Goal: Transaction & Acquisition: Obtain resource

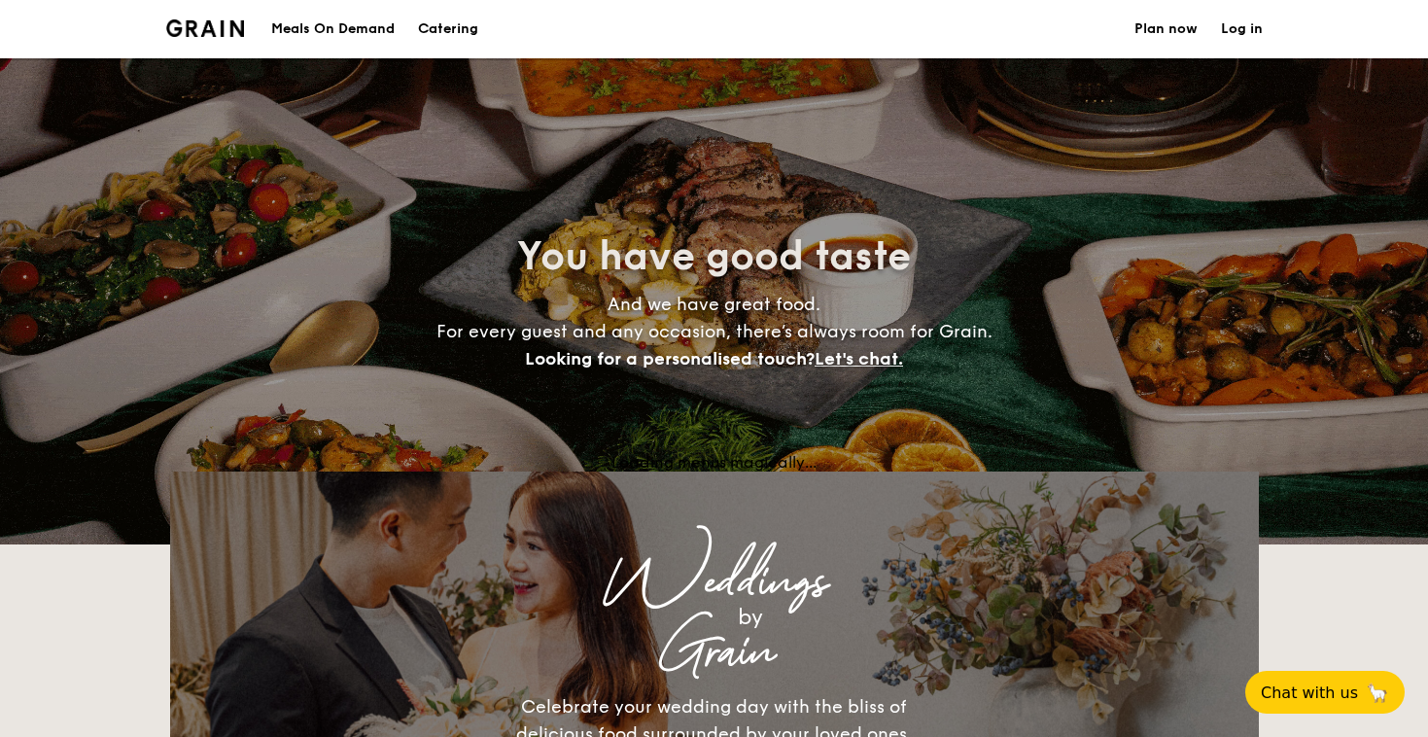
select select
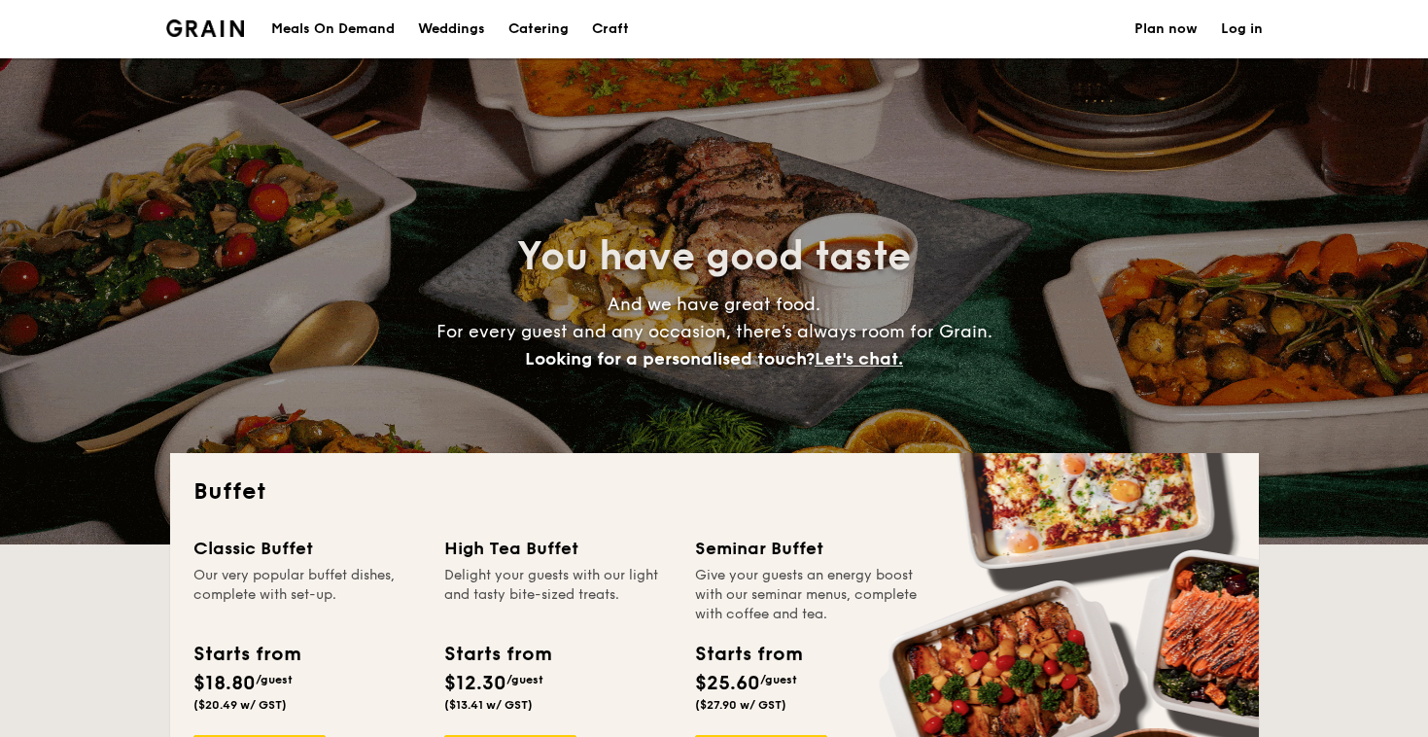
select select
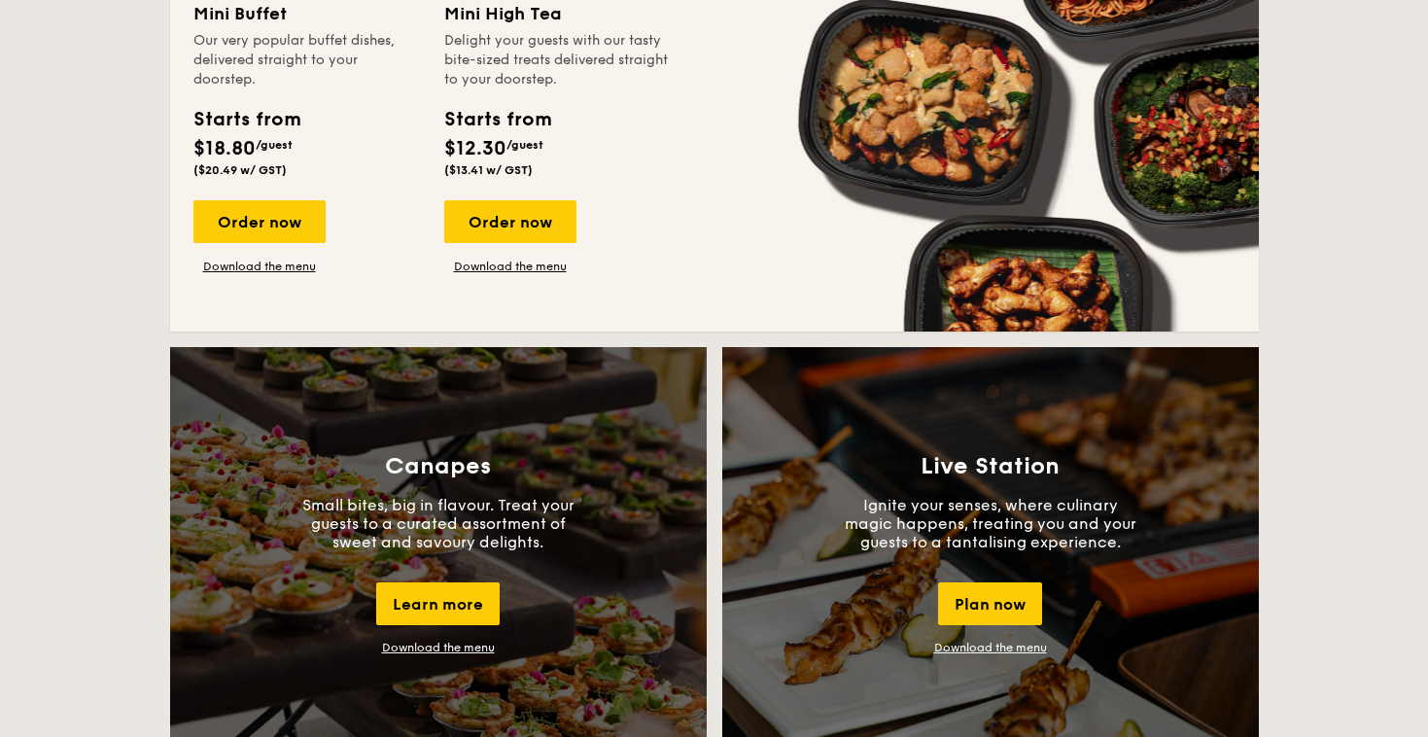
scroll to position [1179, 0]
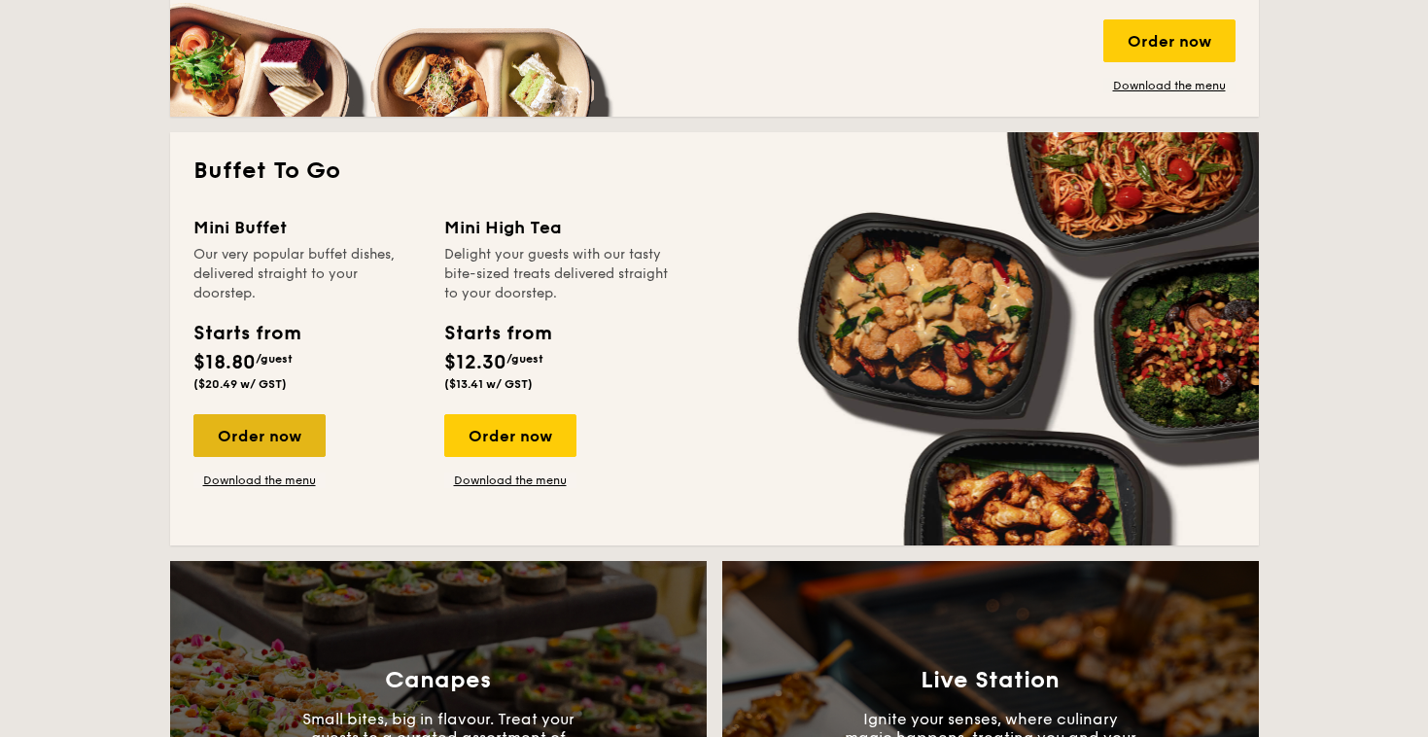
click at [294, 419] on div "Order now" at bounding box center [260, 435] width 132 height 43
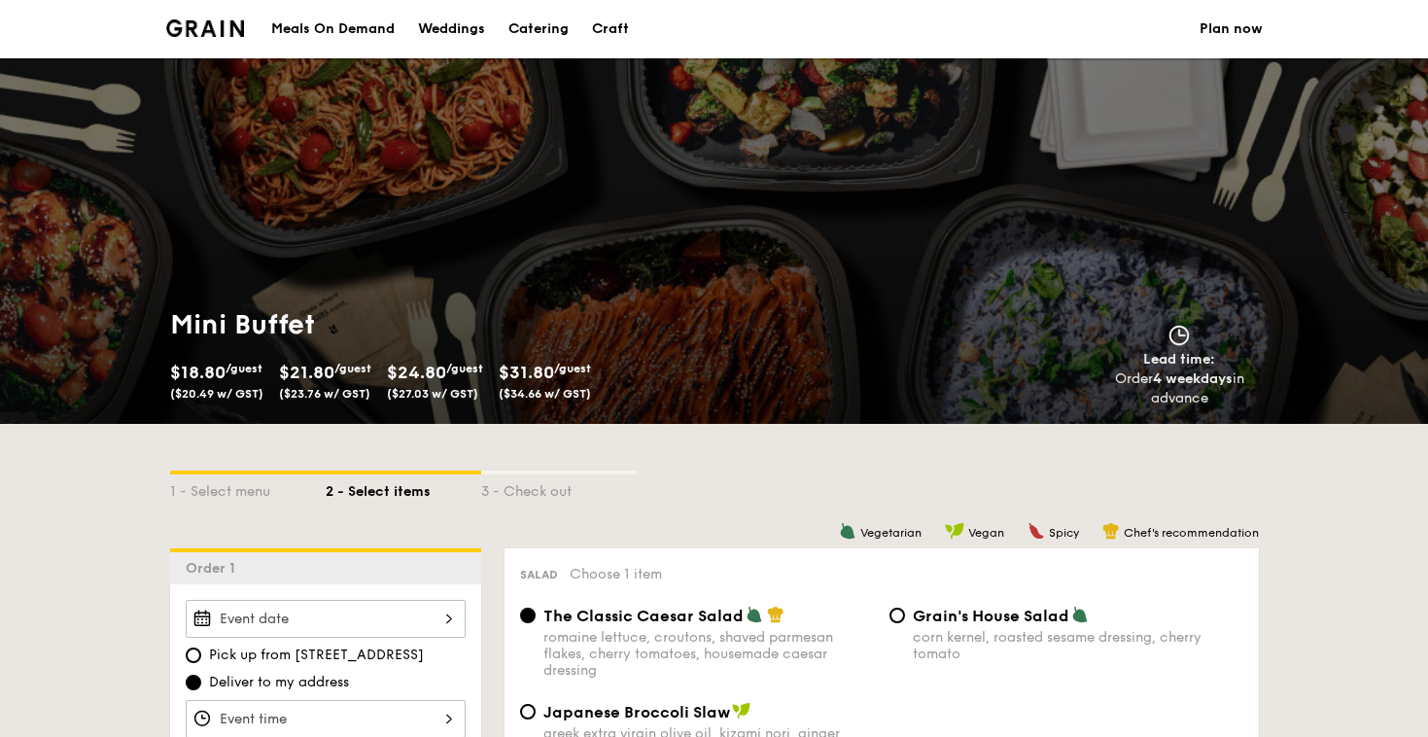
scroll to position [237, 0]
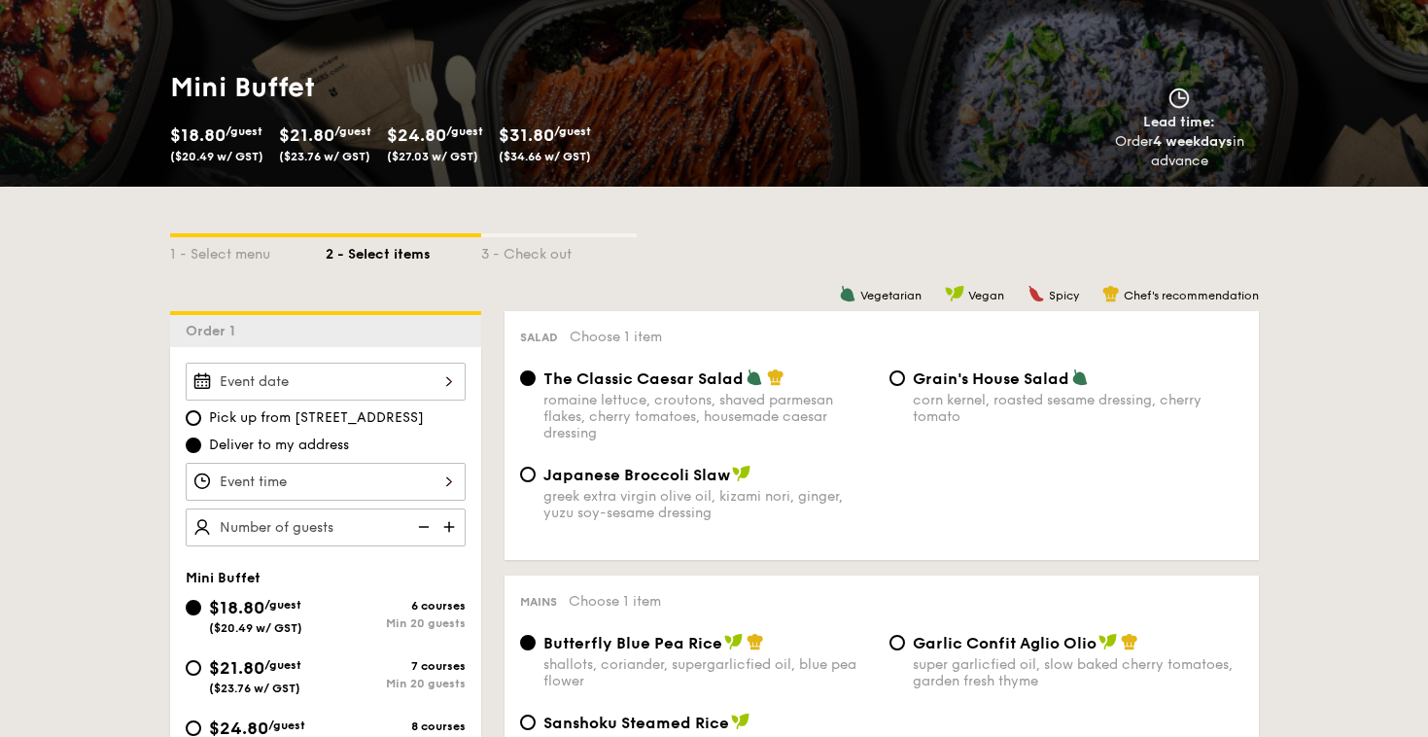
select select
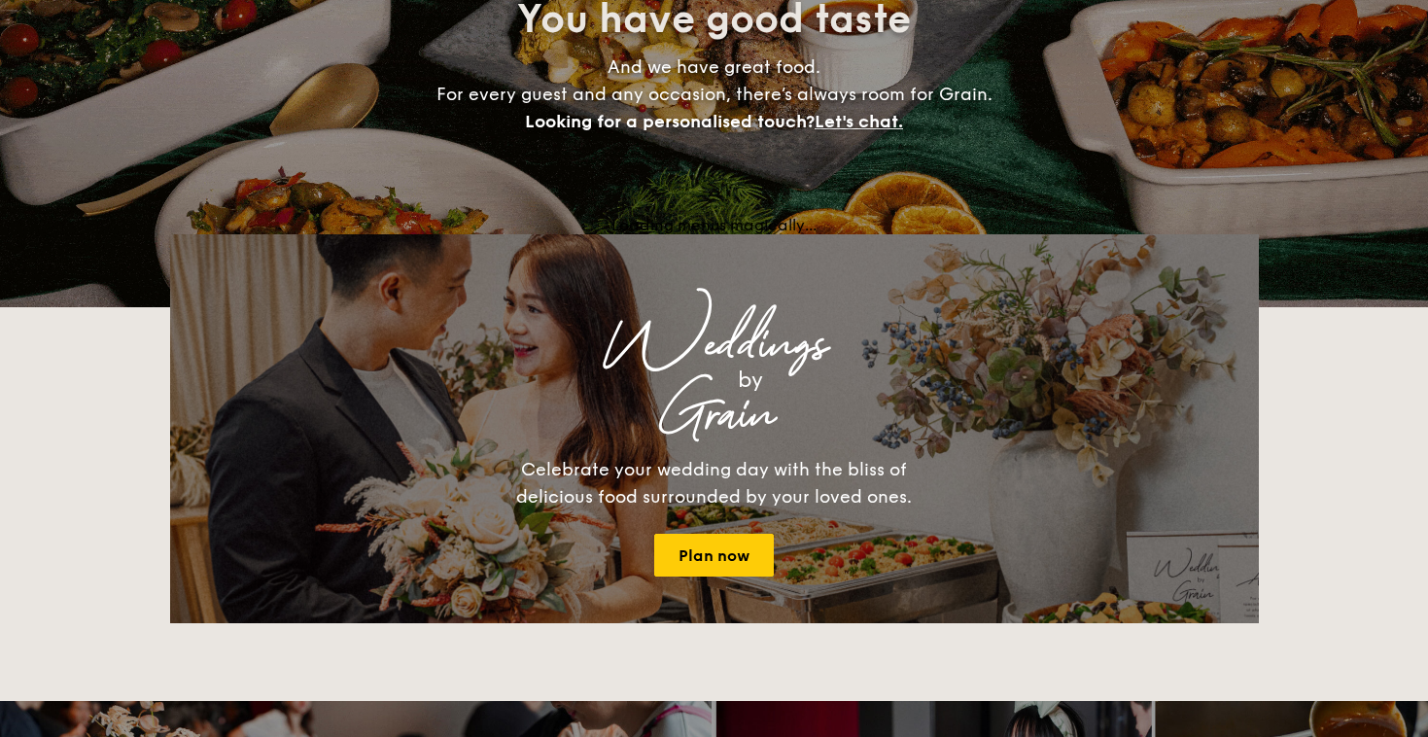
scroll to position [1179, 0]
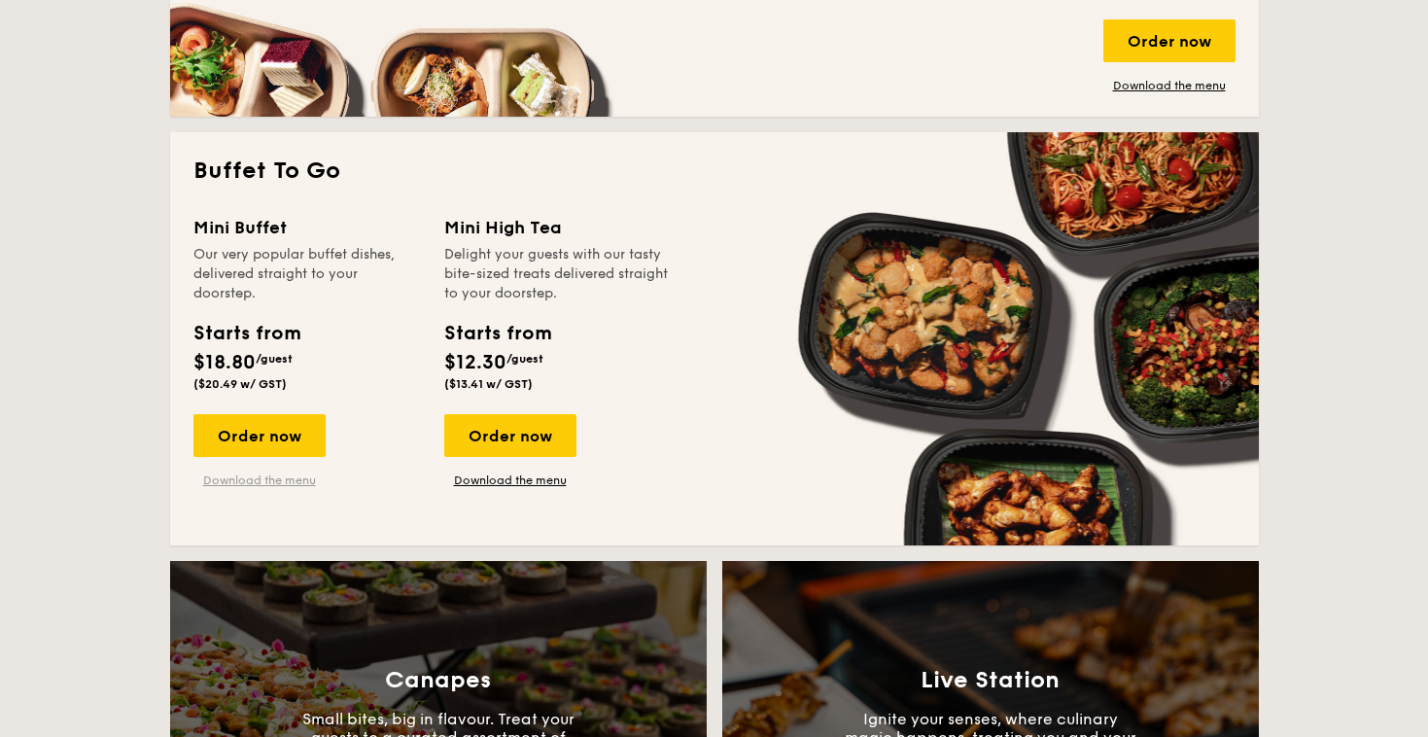
click at [260, 475] on link "Download the menu" at bounding box center [260, 481] width 132 height 16
